Goal: Leave review/rating: Share an evaluation or opinion about a product, service, or content

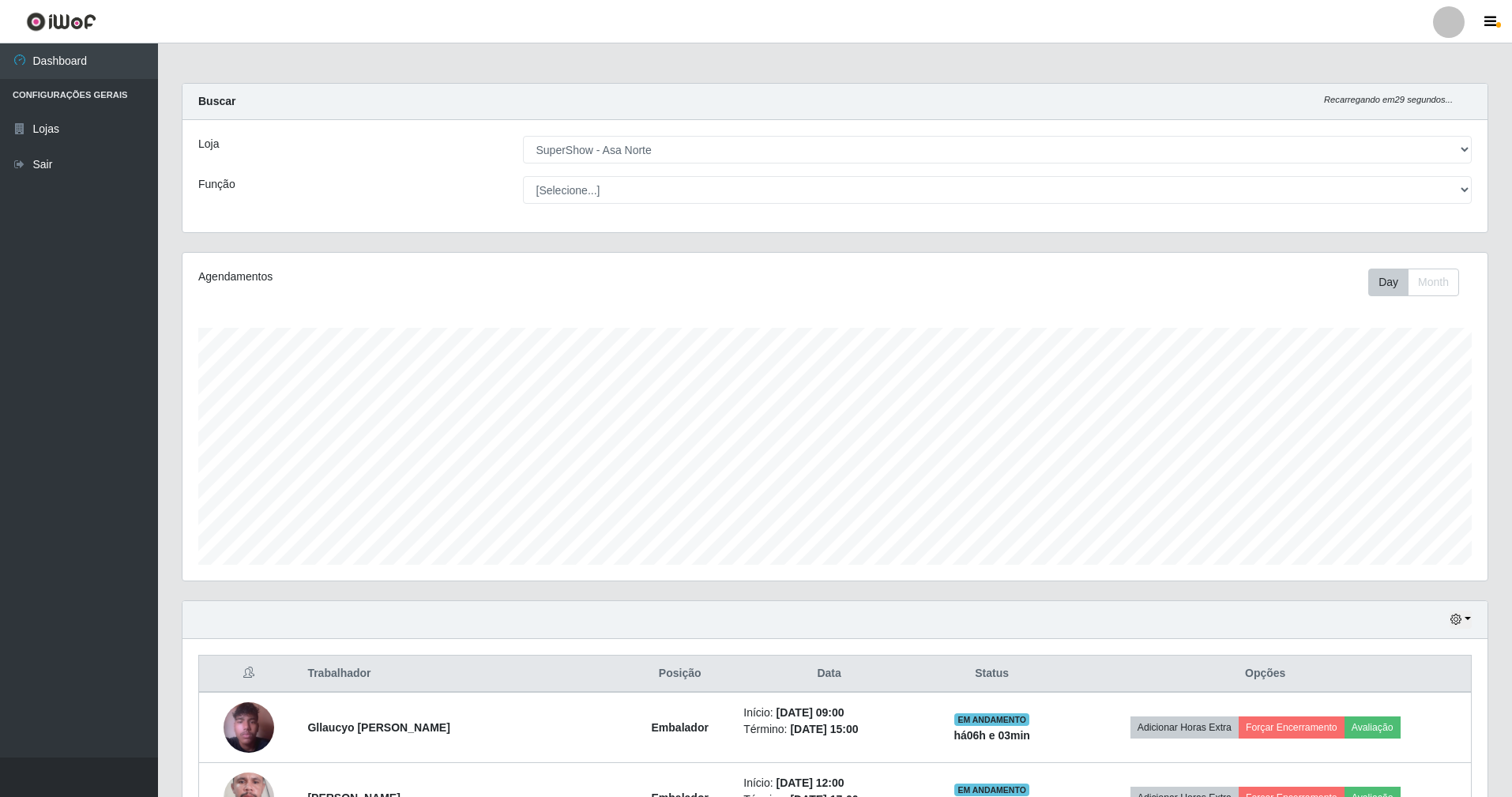
select select "71"
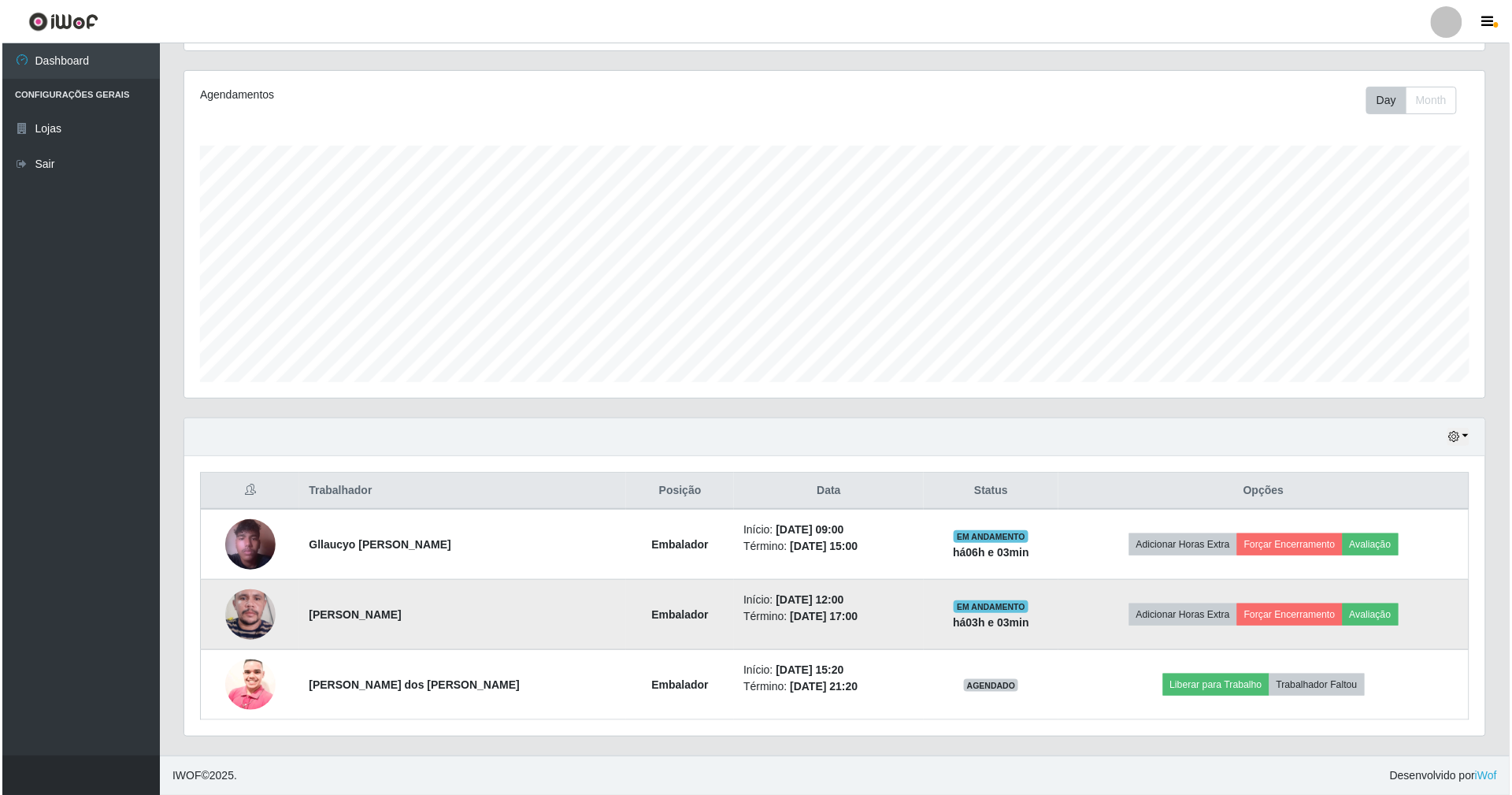
scroll to position [327, 1301]
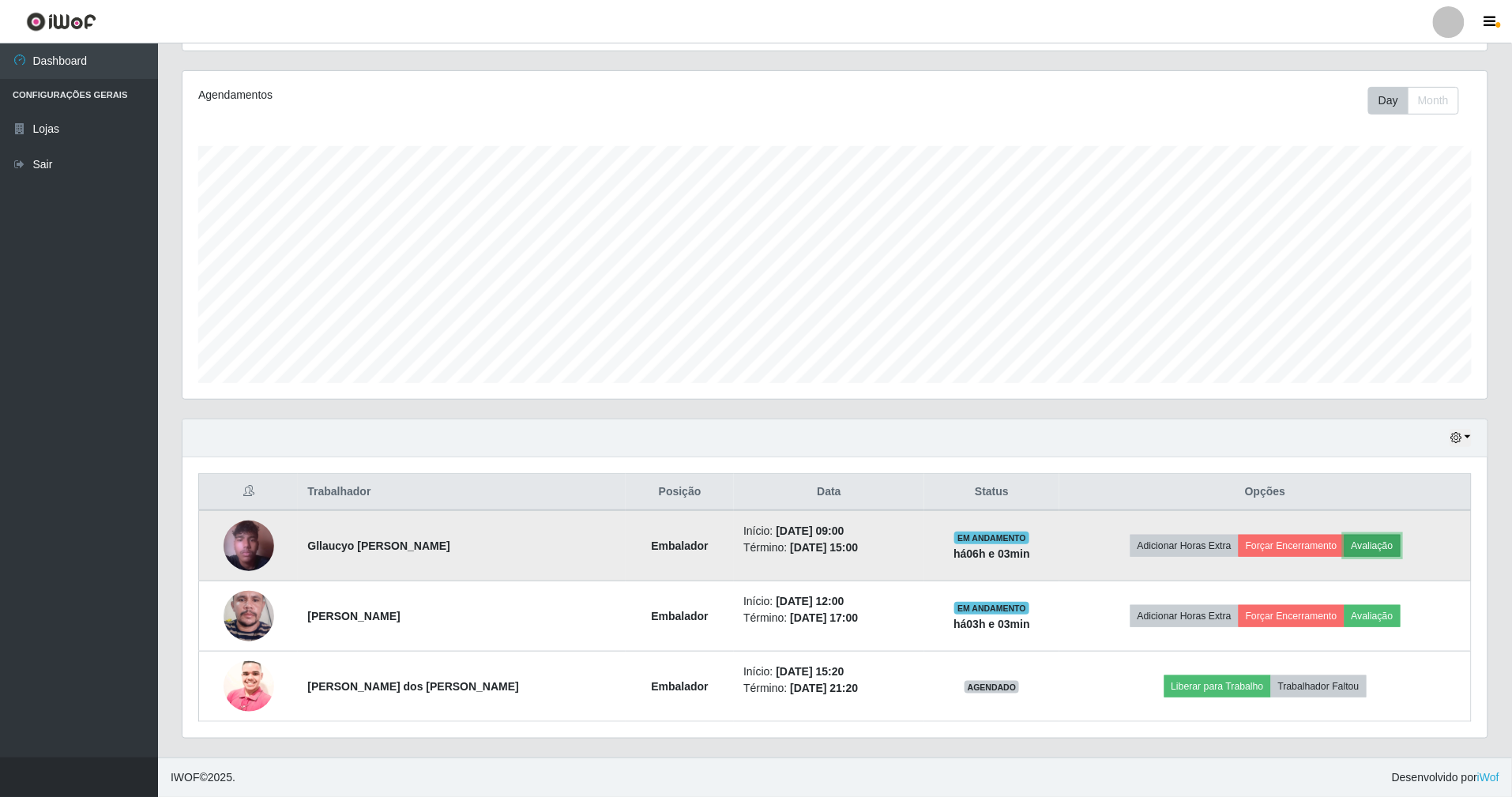
click at [1376, 543] on button "Avaliação" at bounding box center [1372, 545] width 56 height 22
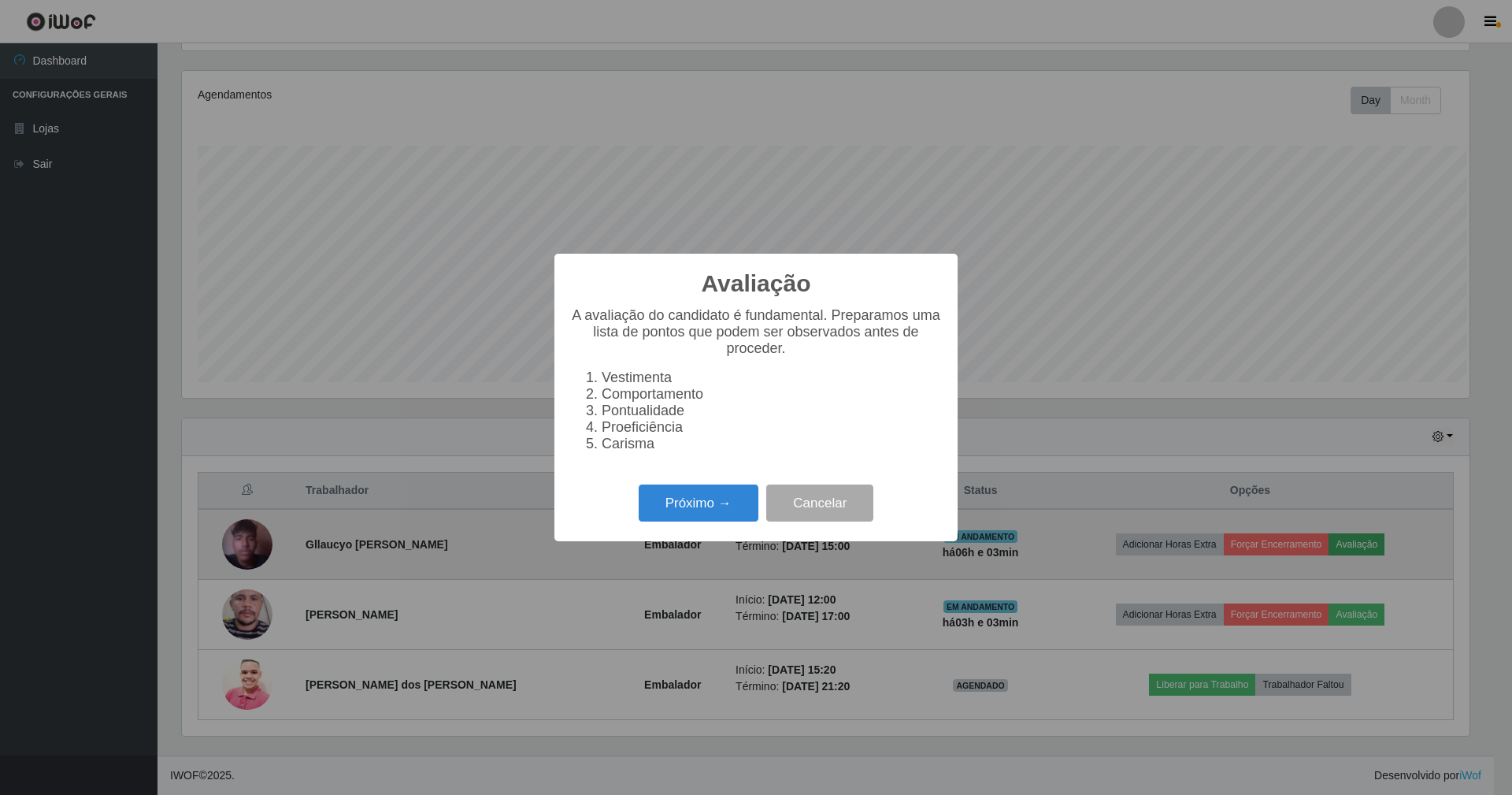
scroll to position [327, 1287]
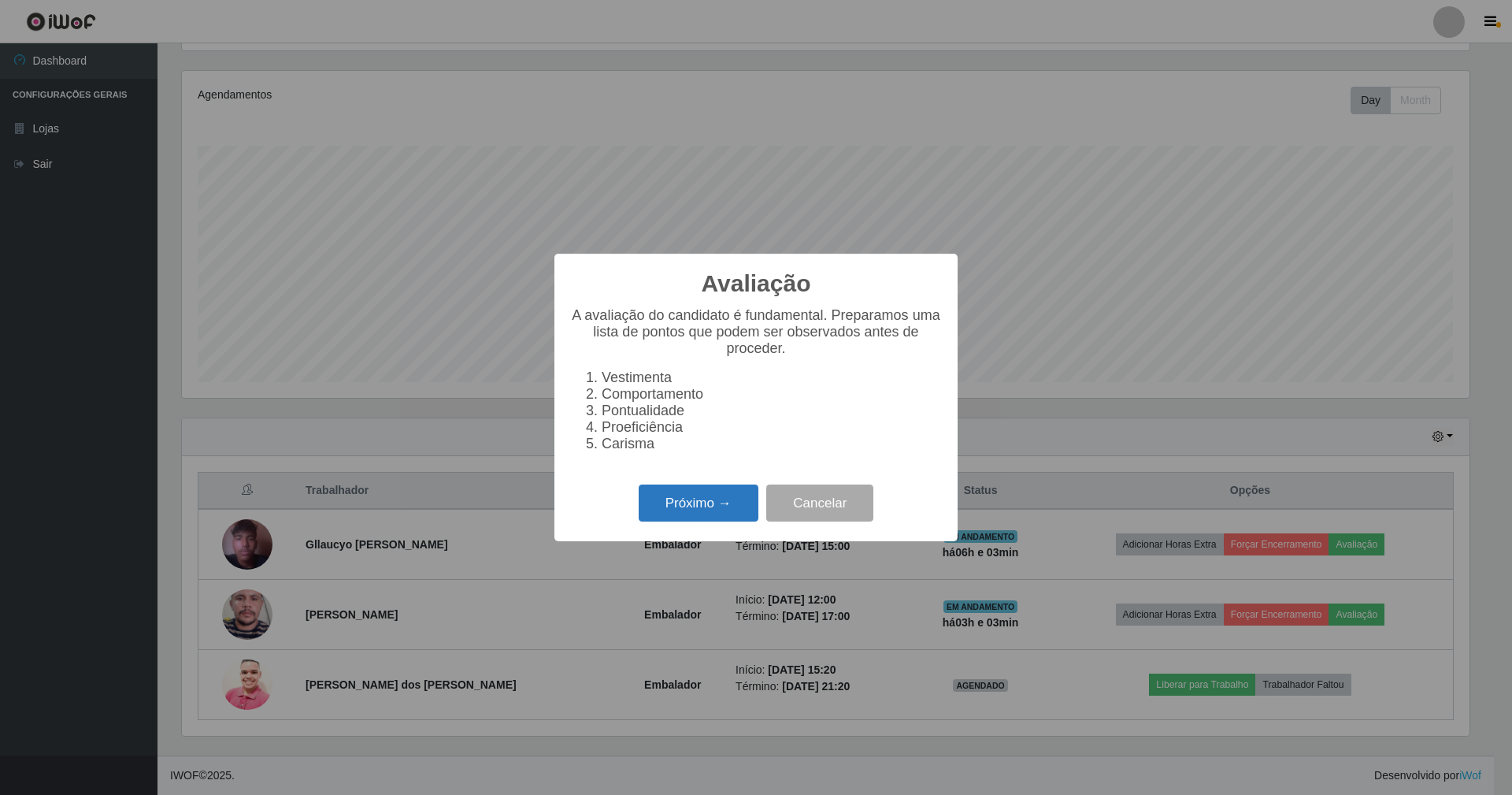
click at [709, 501] on button "Próximo →" at bounding box center [698, 503] width 120 height 37
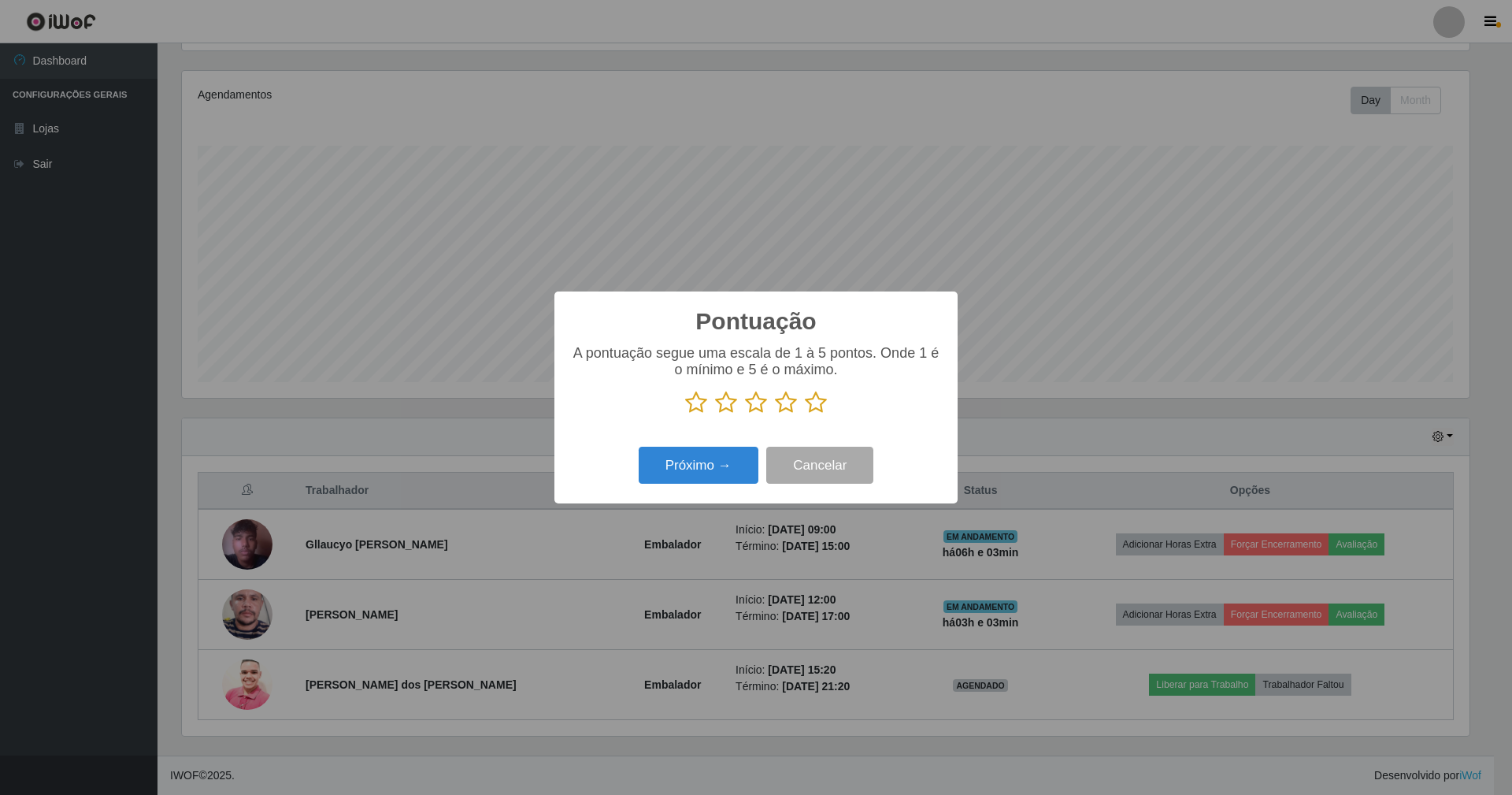
scroll to position [787353, 786285]
click at [817, 398] on icon at bounding box center [816, 402] width 22 height 24
click at [805, 415] on input "radio" at bounding box center [805, 415] width 0 height 0
click at [722, 472] on button "Próximo →" at bounding box center [698, 465] width 120 height 37
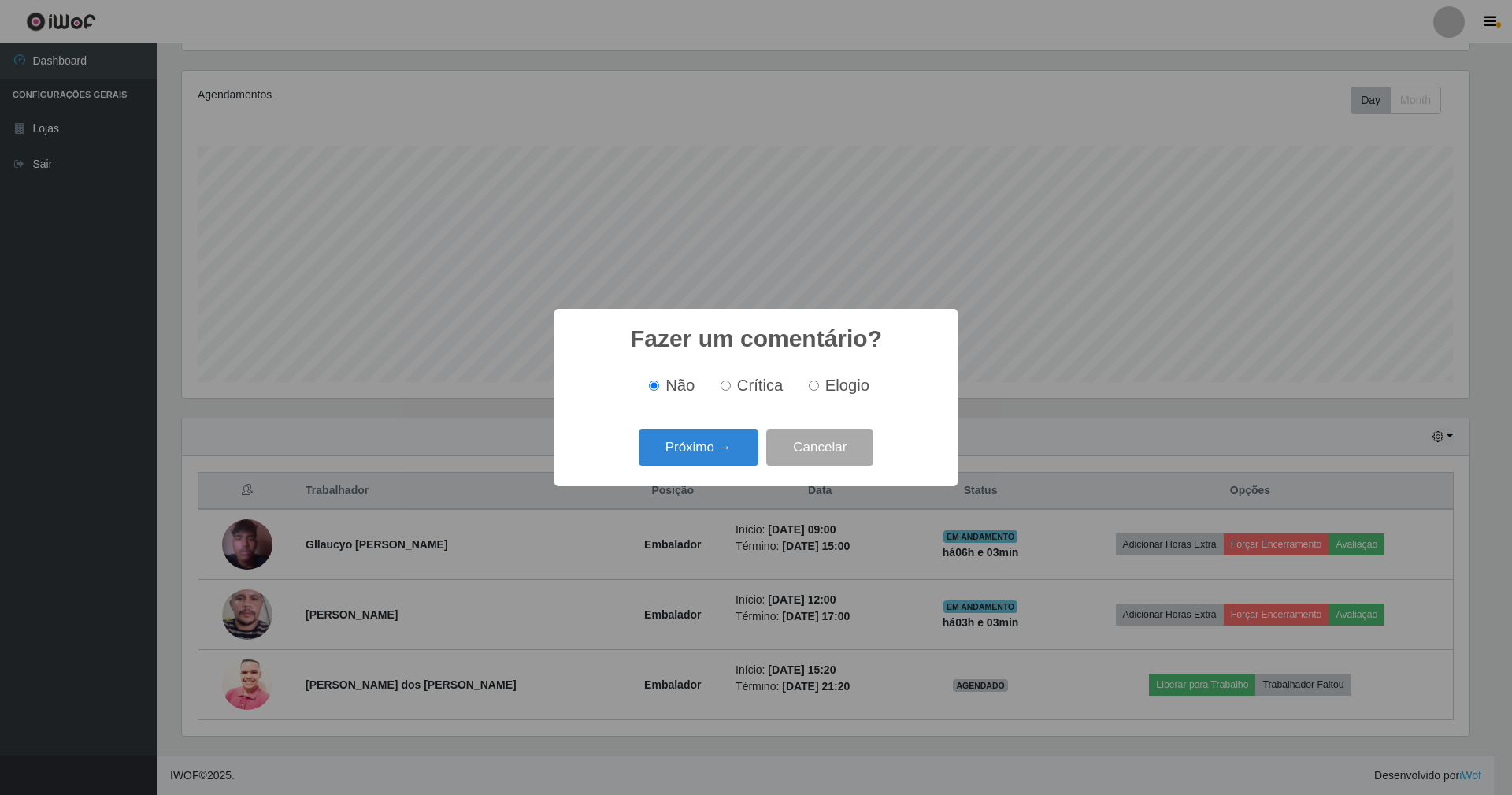
click at [815, 382] on input "Elogio" at bounding box center [814, 385] width 10 height 10
radio input "true"
click at [723, 445] on button "Próximo →" at bounding box center [698, 448] width 120 height 37
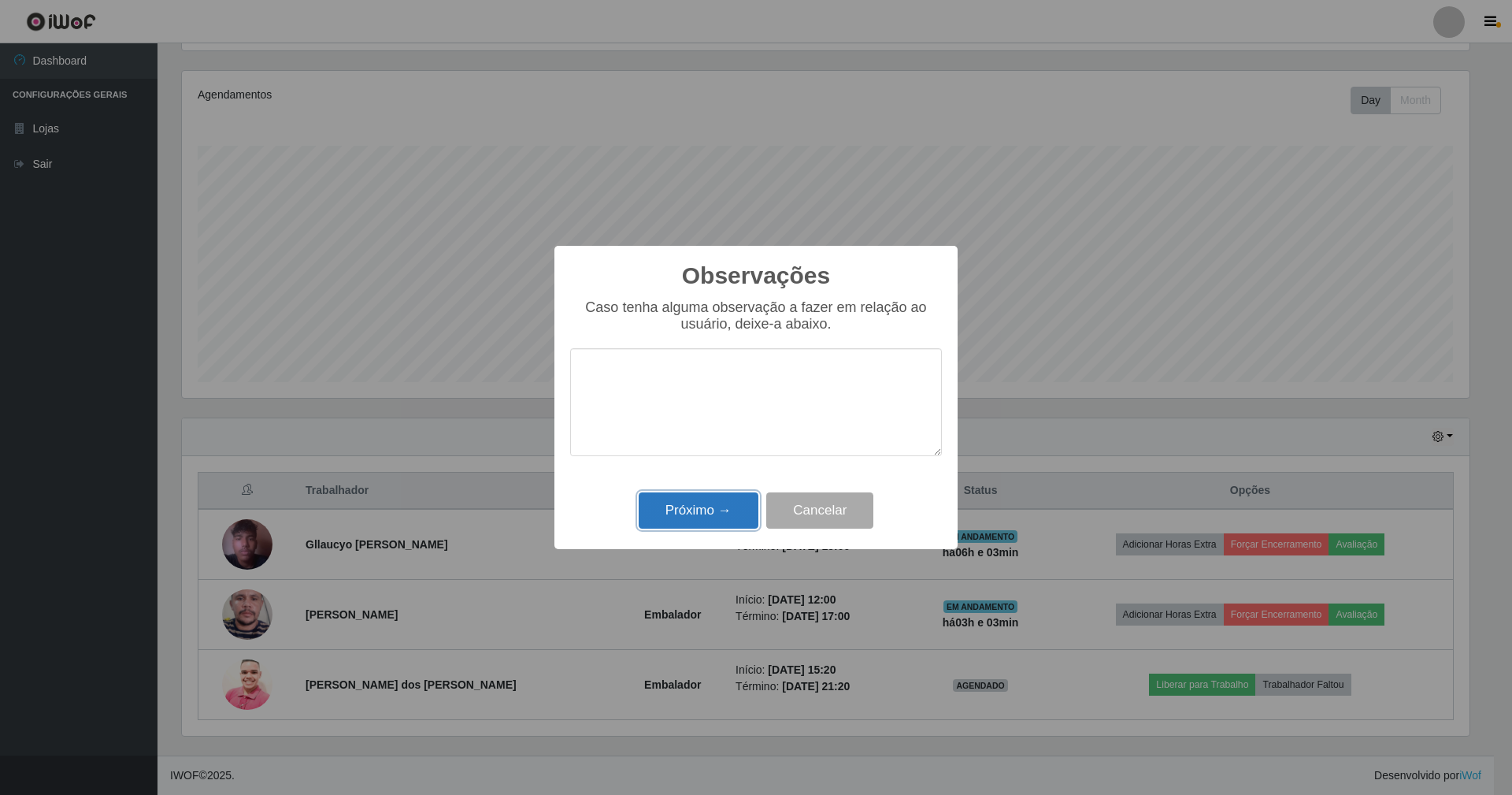
click at [678, 506] on button "Próximo →" at bounding box center [698, 510] width 120 height 37
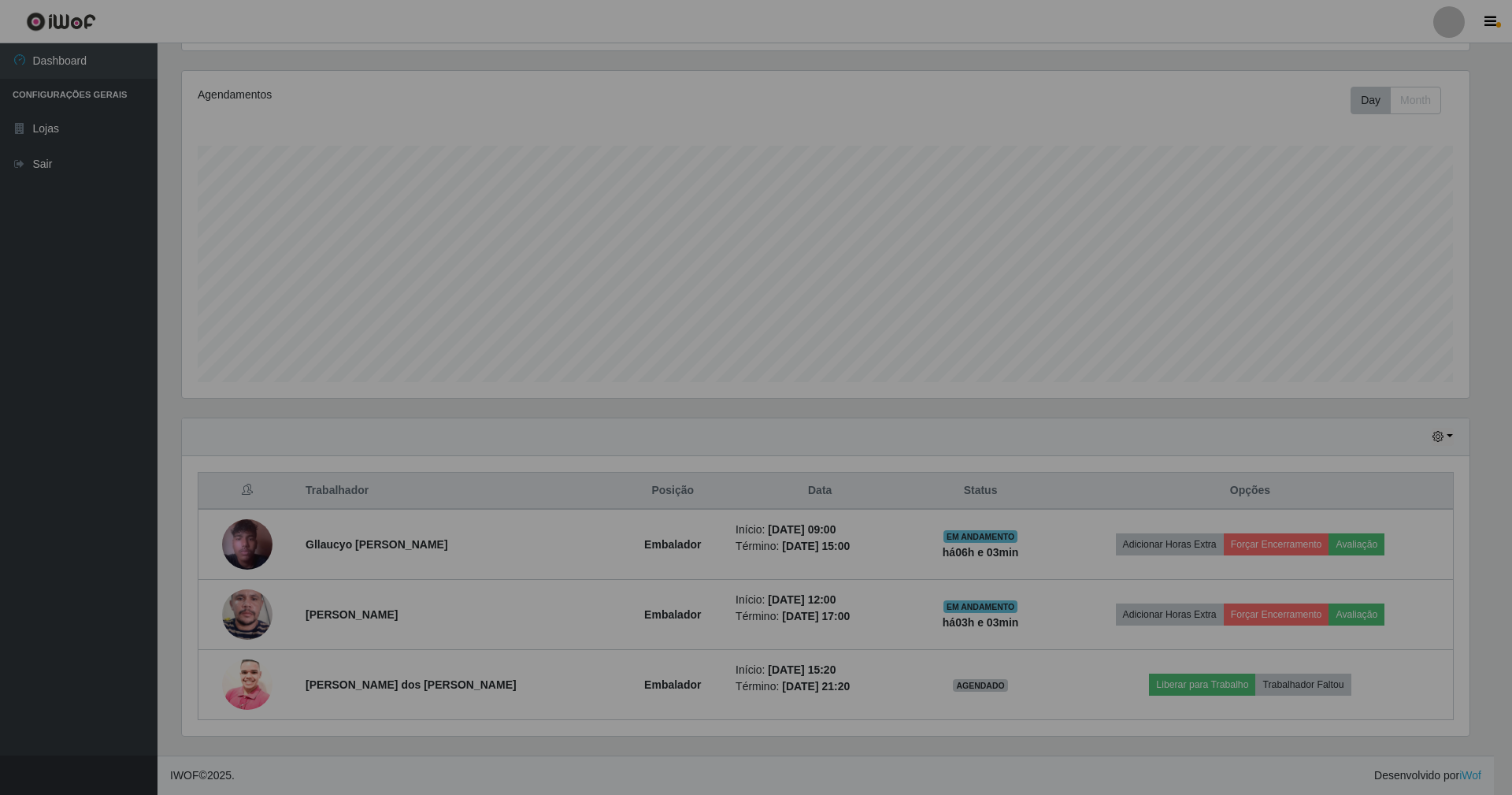
scroll to position [327, 1301]
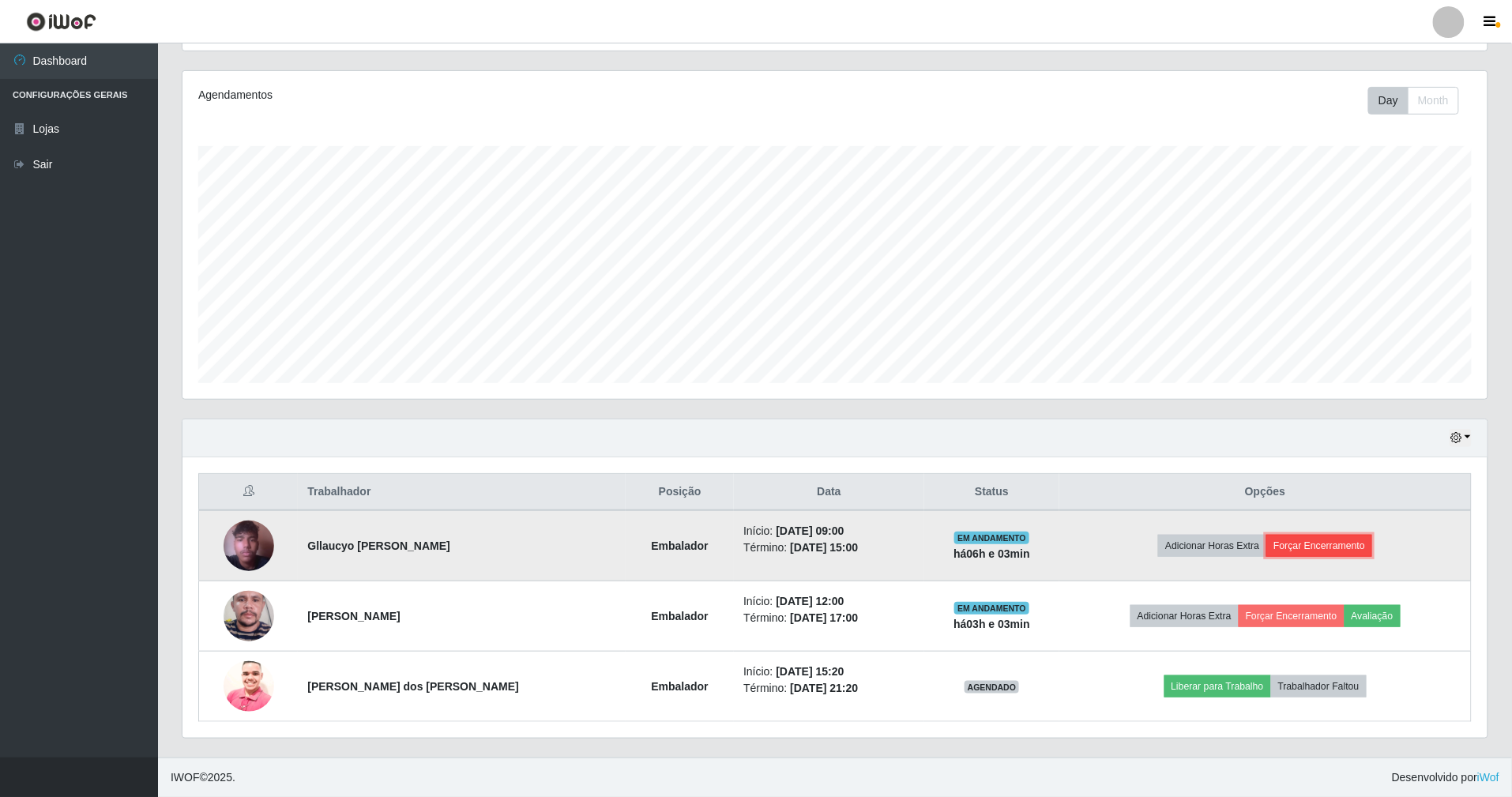
click at [1303, 537] on button "Forçar Encerramento" at bounding box center [1319, 545] width 106 height 22
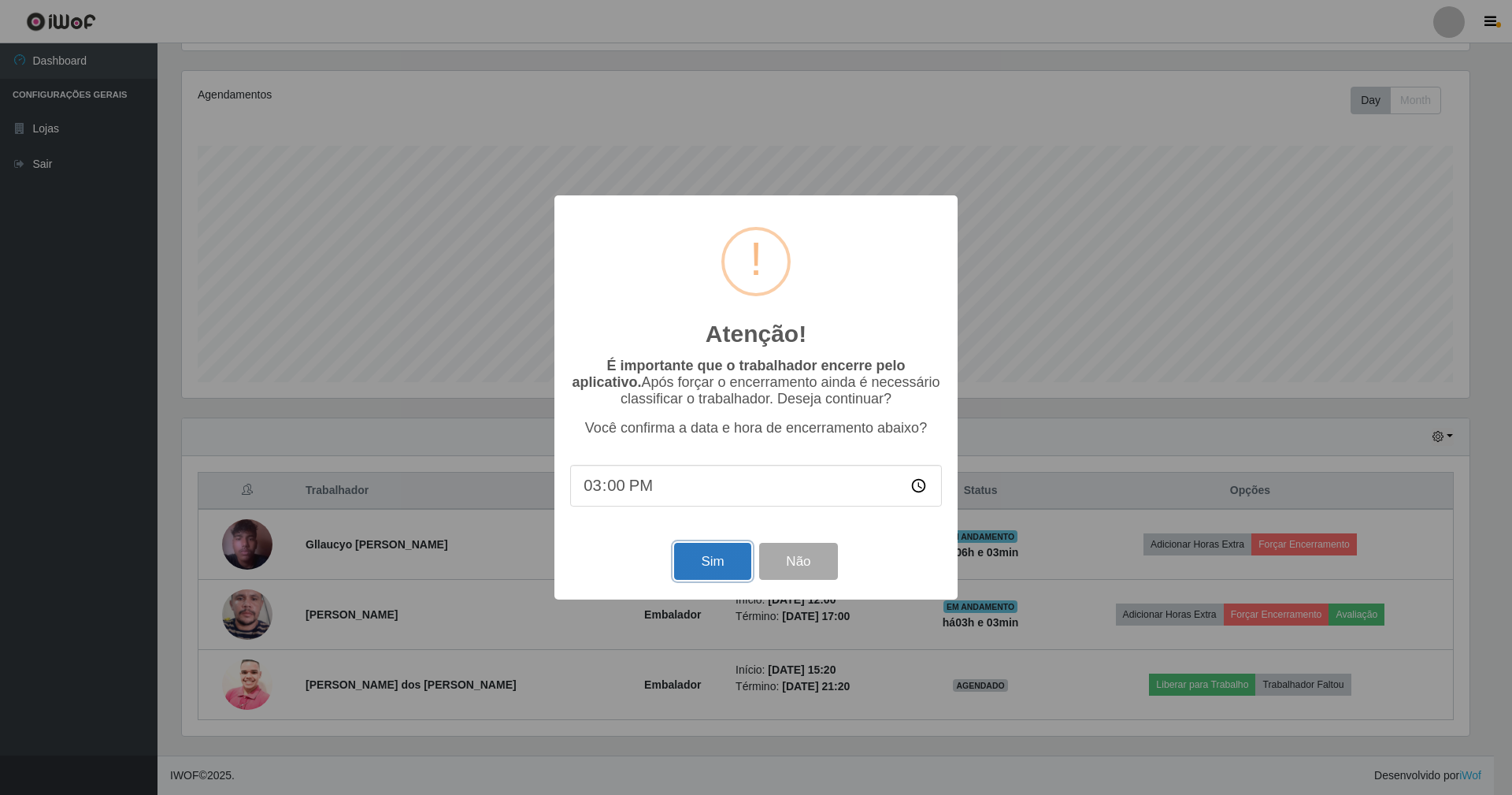
click at [725, 567] on button "Sim" at bounding box center [712, 561] width 77 height 37
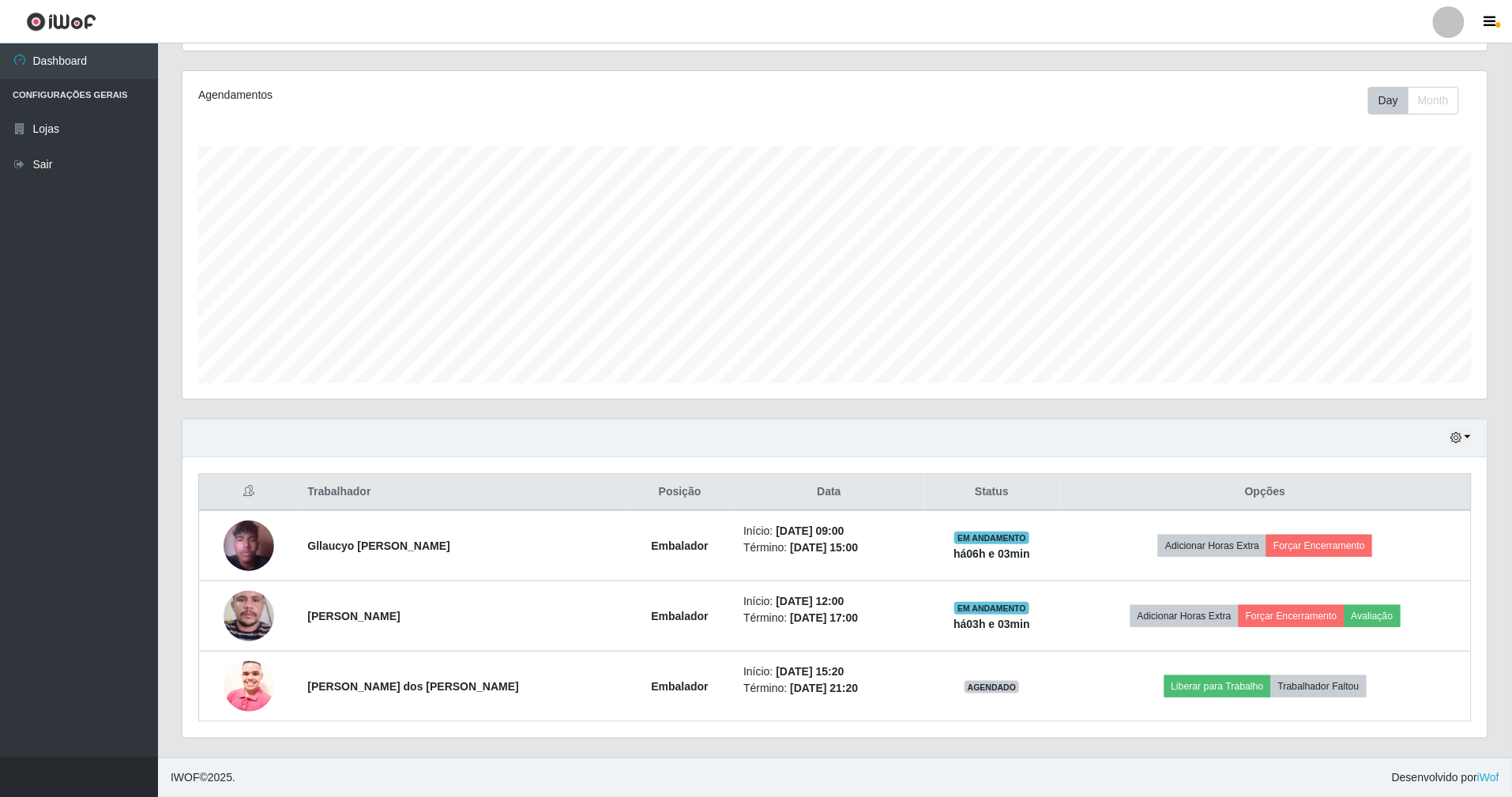
scroll to position [328, 1309]
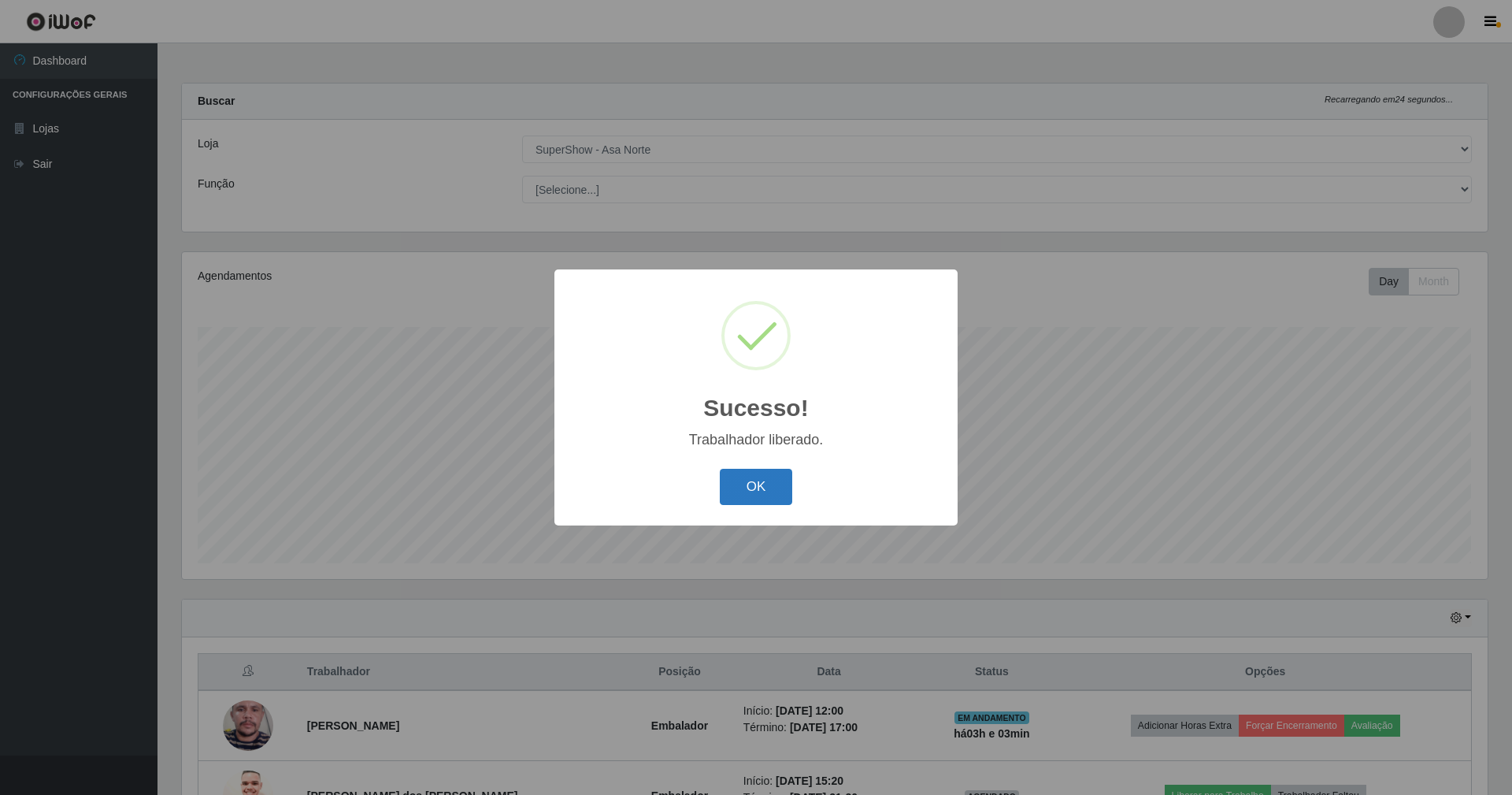
click at [767, 485] on button "OK" at bounding box center [756, 487] width 73 height 37
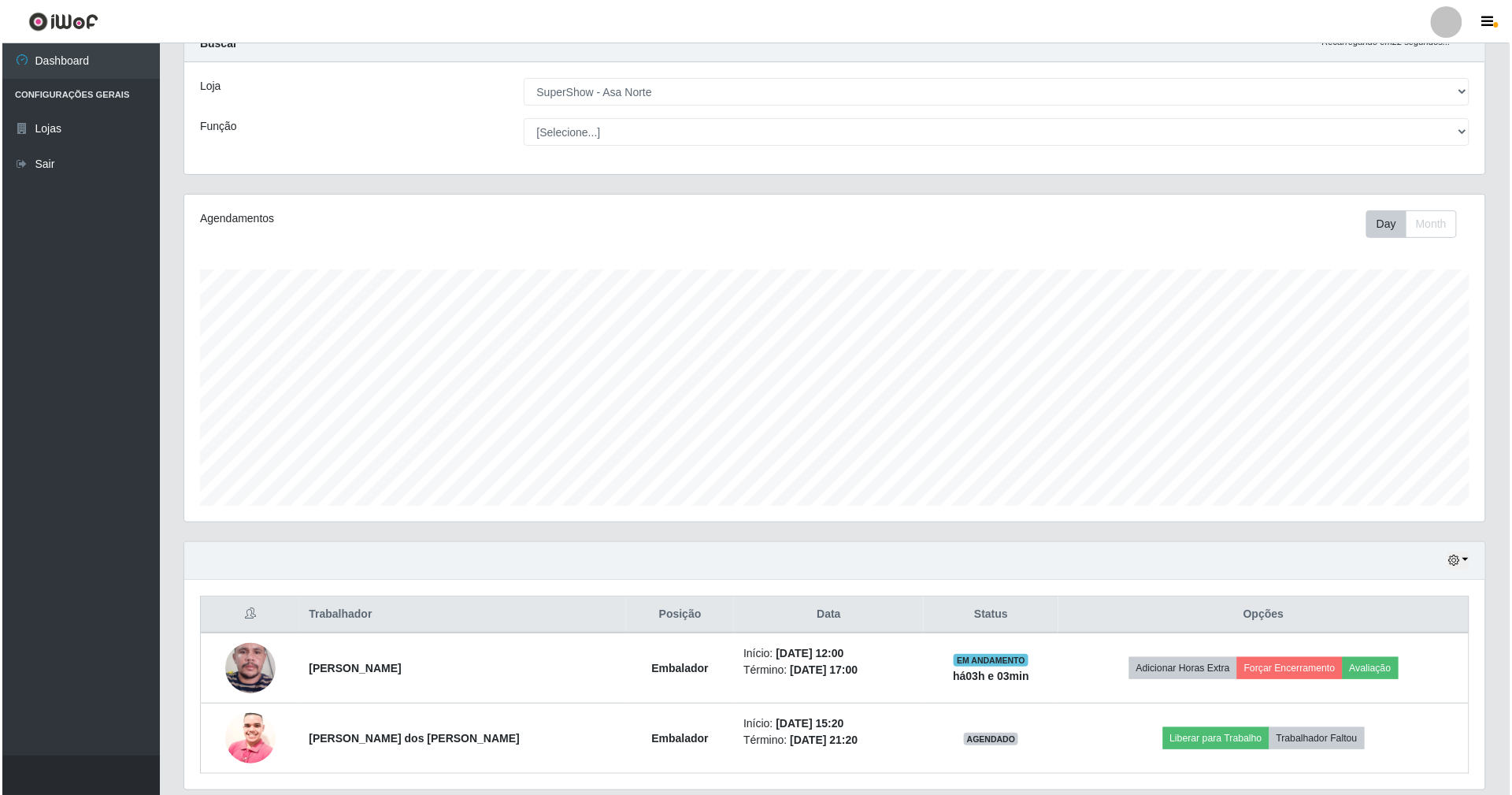
scroll to position [114, 0]
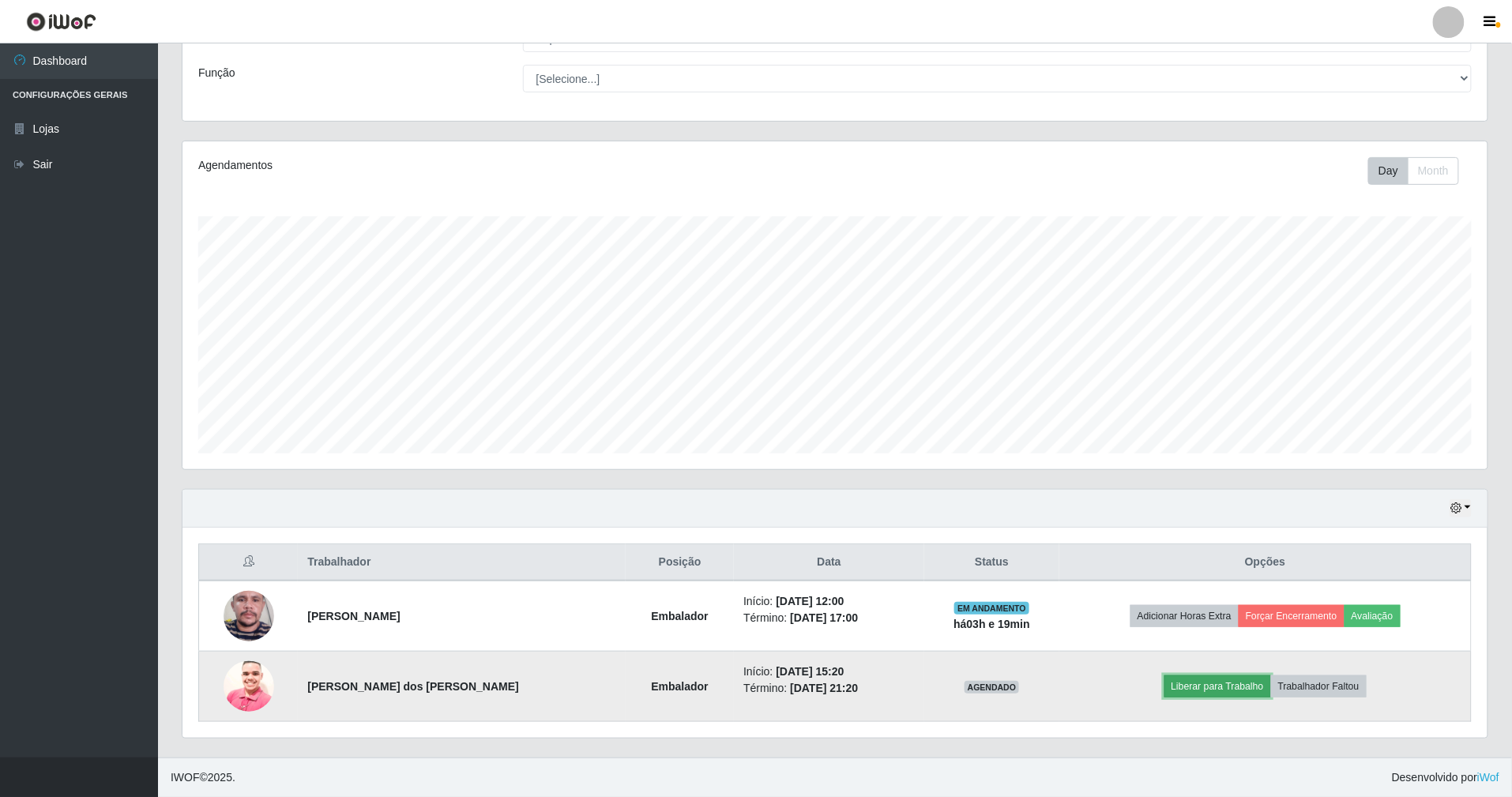
click at [1227, 680] on button "Liberar para Trabalho" at bounding box center [1218, 686] width 107 height 22
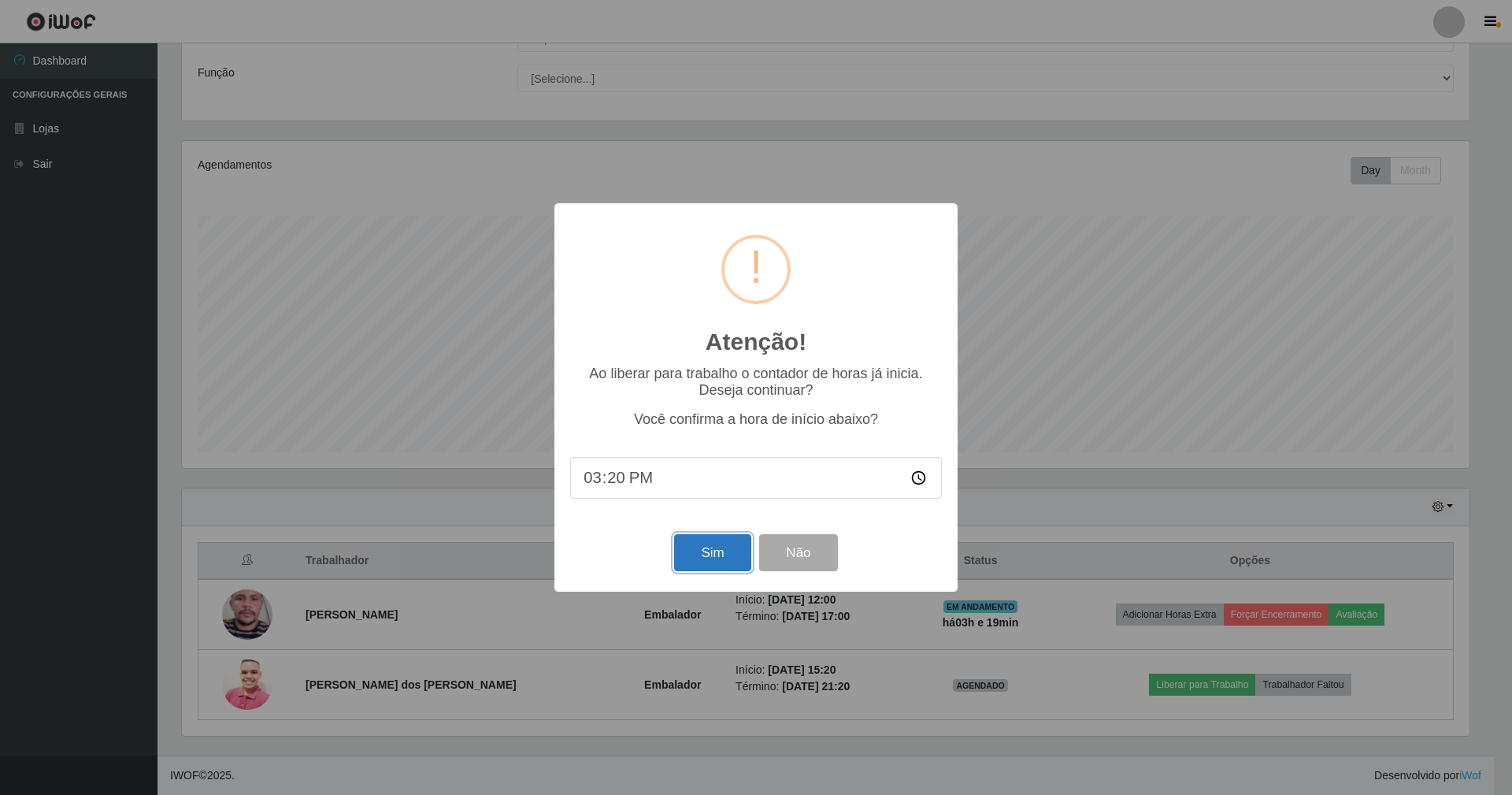
click at [696, 543] on button "Sim" at bounding box center [712, 552] width 77 height 37
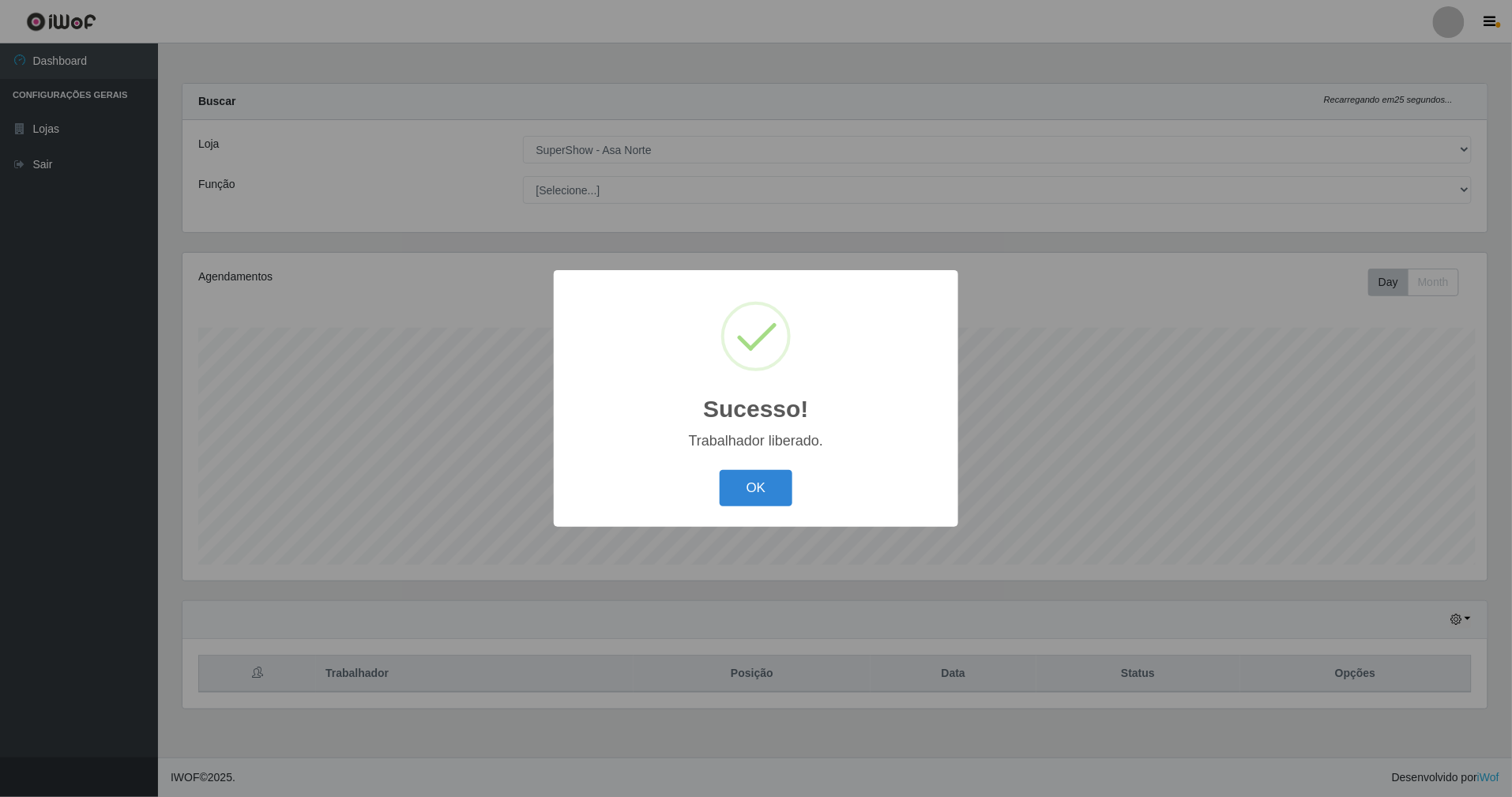
scroll to position [328, 1309]
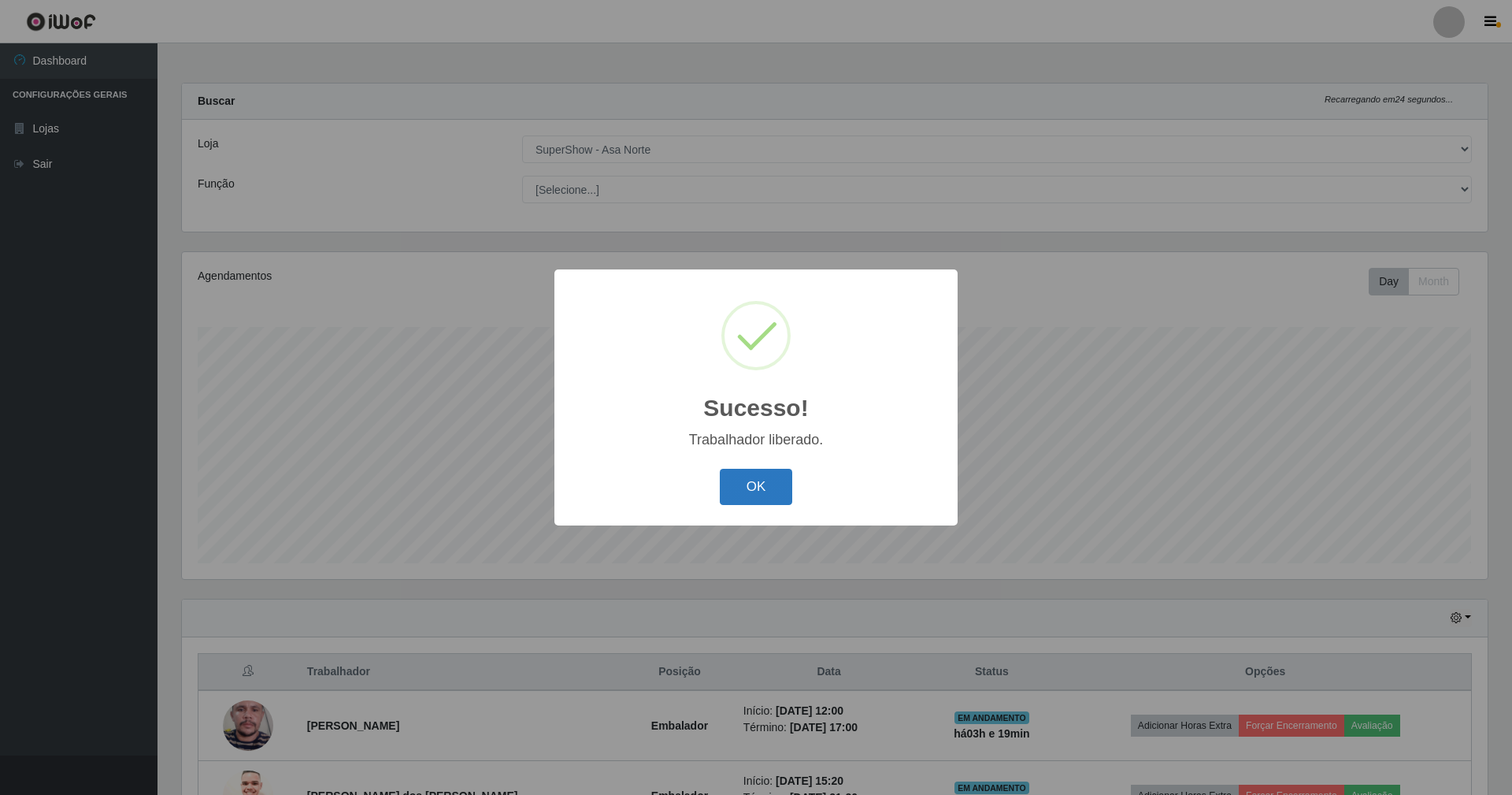
click at [772, 484] on button "OK" at bounding box center [756, 487] width 73 height 37
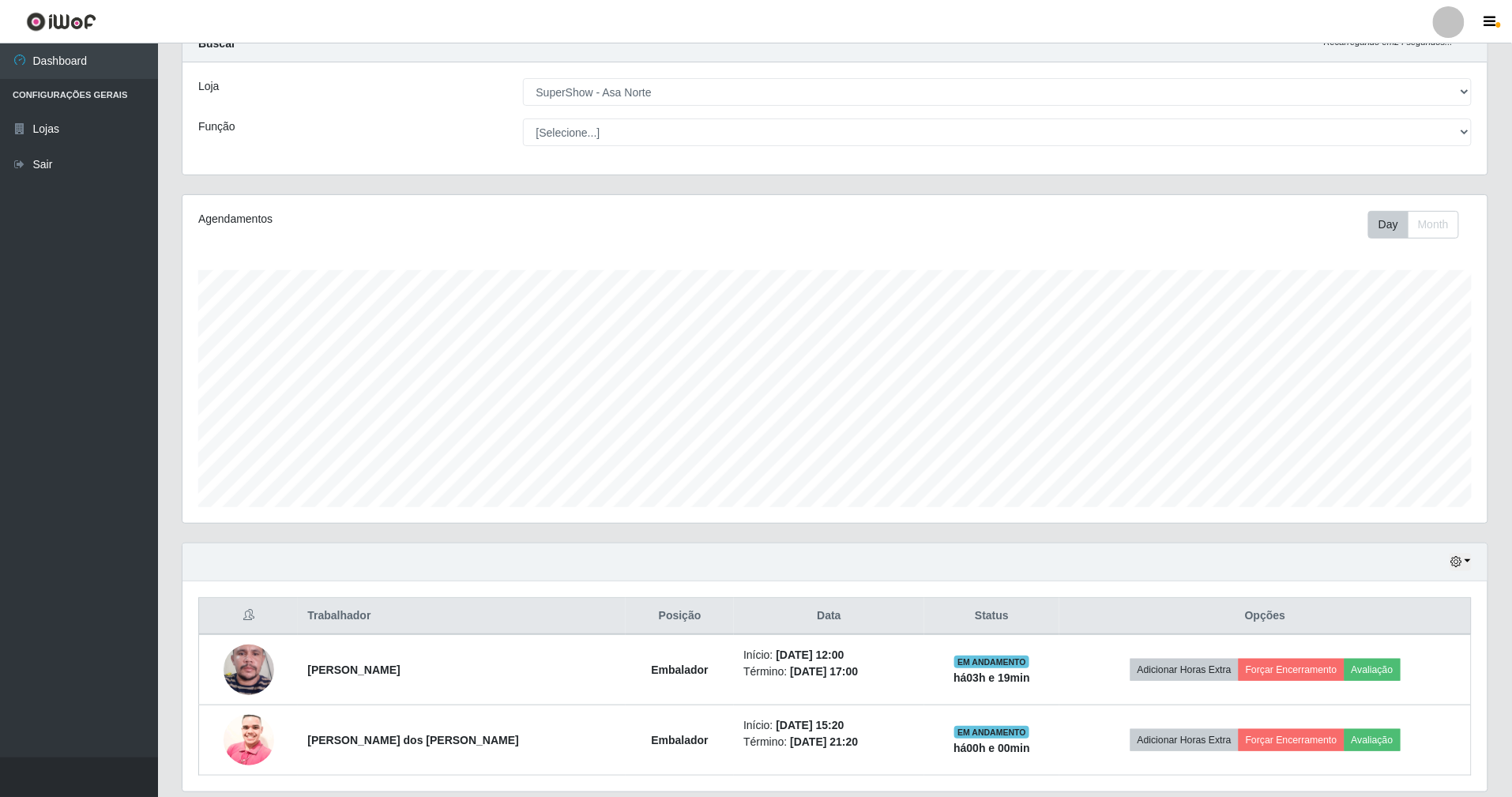
scroll to position [114, 0]
